Goal: Find specific page/section: Find specific page/section

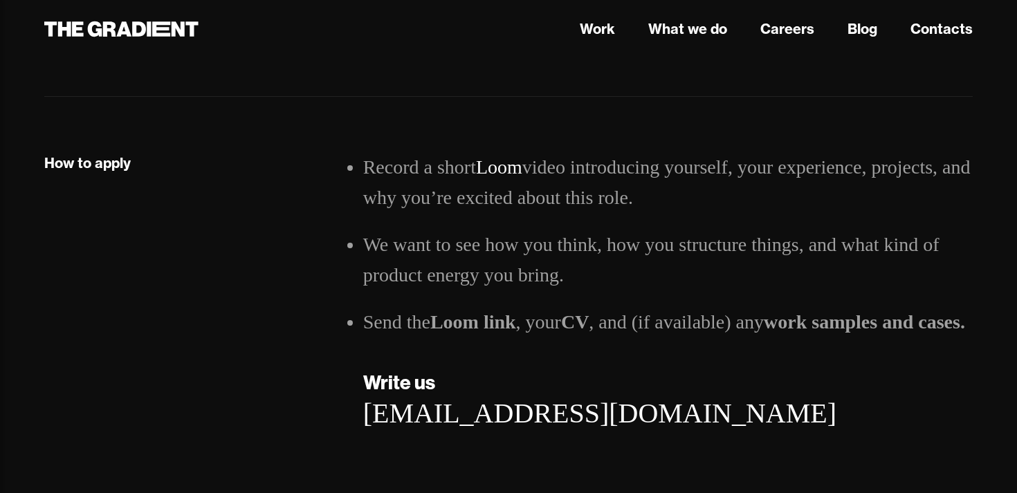
scroll to position [2386, 0]
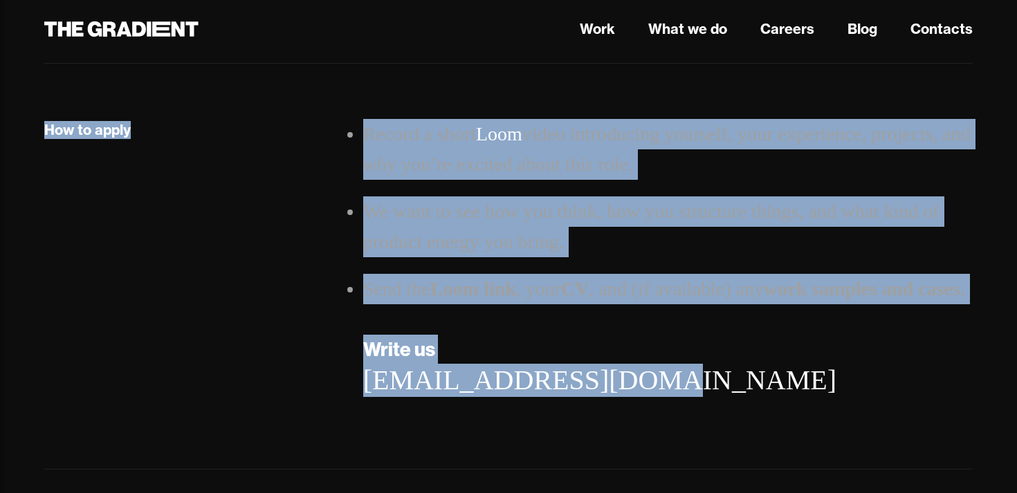
drag, startPoint x: 46, startPoint y: 129, endPoint x: 663, endPoint y: 415, distance: 680.2
click at [663, 415] on div "How to apply Record a short Loom video introducing yourself, your experience, p…" at bounding box center [508, 272] width 956 height 306
copy div "How to apply Record a short Loom video introducing yourself, your experience, p…"
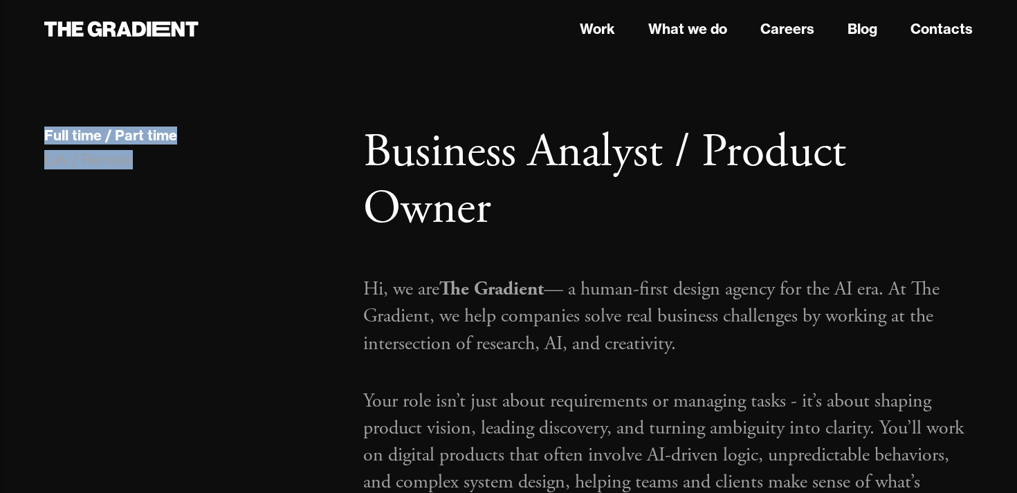
drag, startPoint x: 43, startPoint y: 136, endPoint x: 149, endPoint y: 154, distance: 108.2
copy div "Full time / Part time Lviv / Remote"
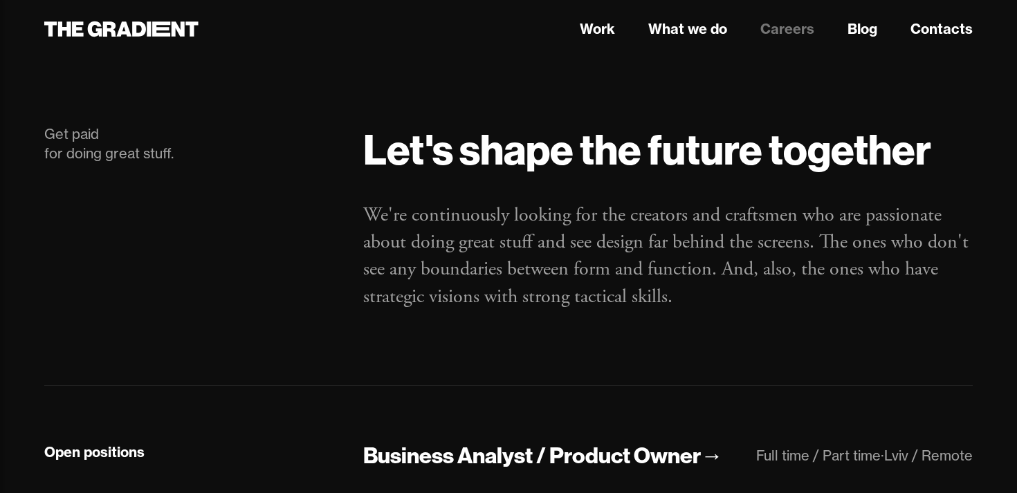
scroll to position [260, 0]
